Goal: Transaction & Acquisition: Purchase product/service

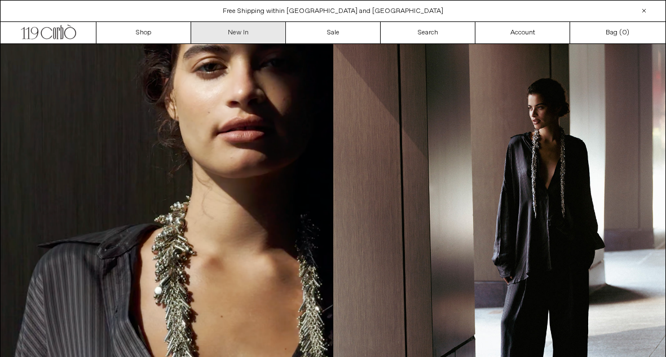
click at [245, 30] on link "New In" at bounding box center [238, 32] width 95 height 21
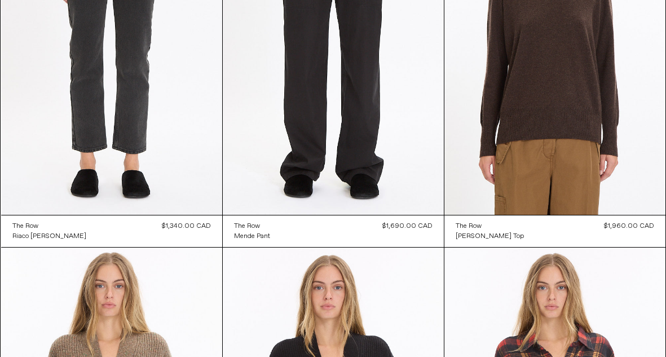
scroll to position [548, 0]
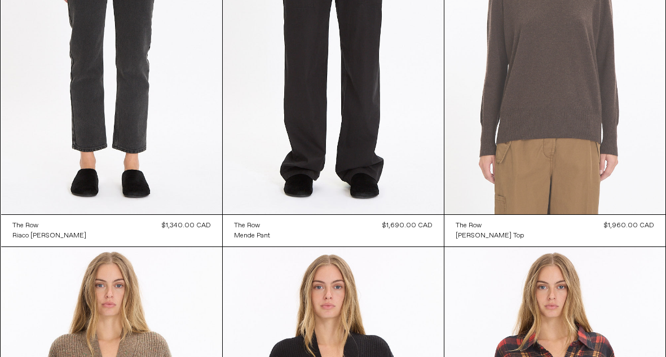
click at [538, 103] on at bounding box center [555, 49] width 221 height 332
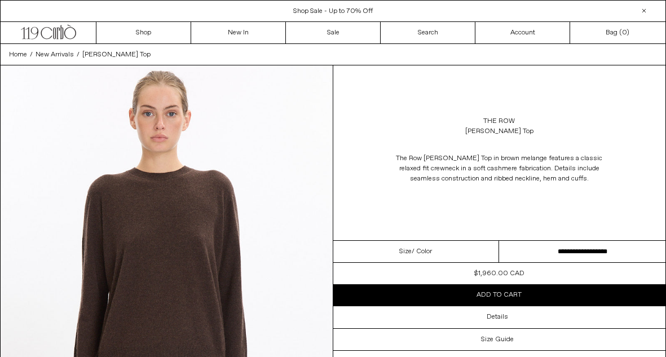
scroll to position [4, 0]
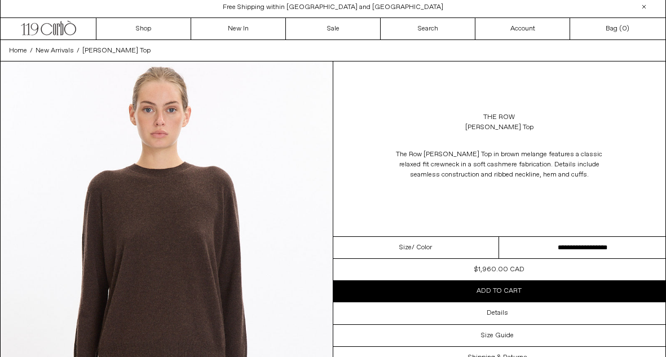
click at [538, 244] on select "**********" at bounding box center [582, 248] width 166 height 22
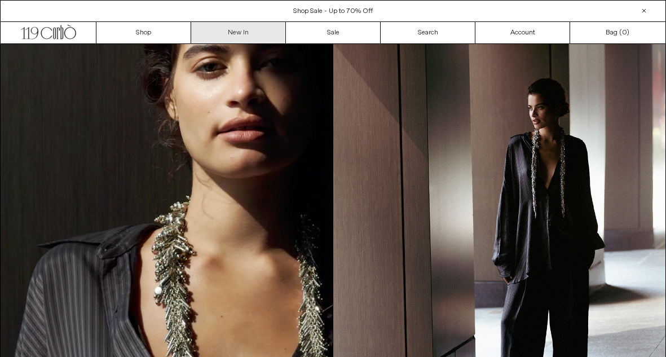
click at [217, 36] on link "New In" at bounding box center [238, 32] width 95 height 21
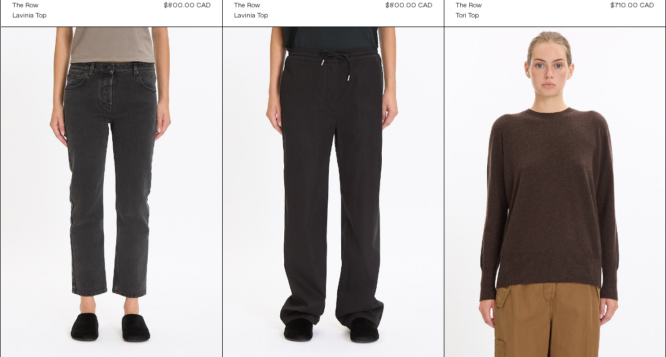
scroll to position [422, 0]
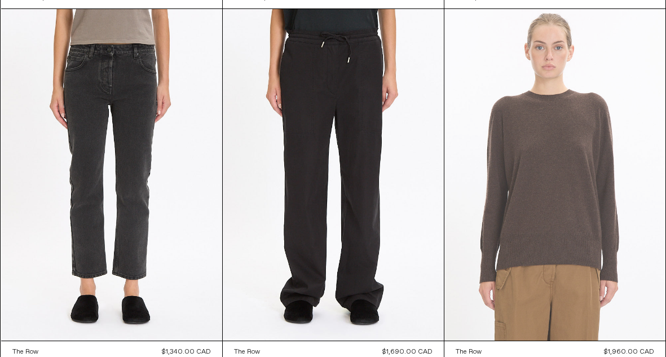
click at [507, 160] on at bounding box center [555, 175] width 221 height 332
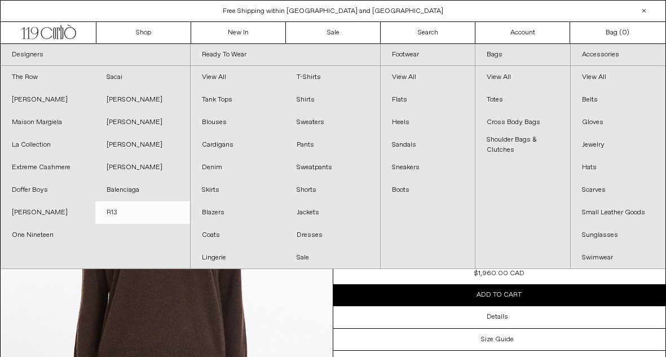
click at [116, 210] on link "R13" at bounding box center [142, 212] width 95 height 23
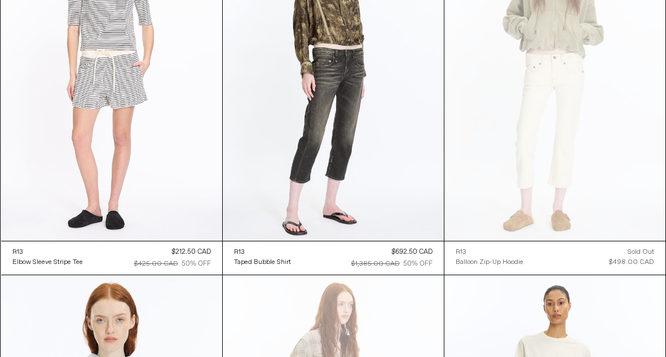
scroll to position [2464, 0]
